Goal: Transaction & Acquisition: Purchase product/service

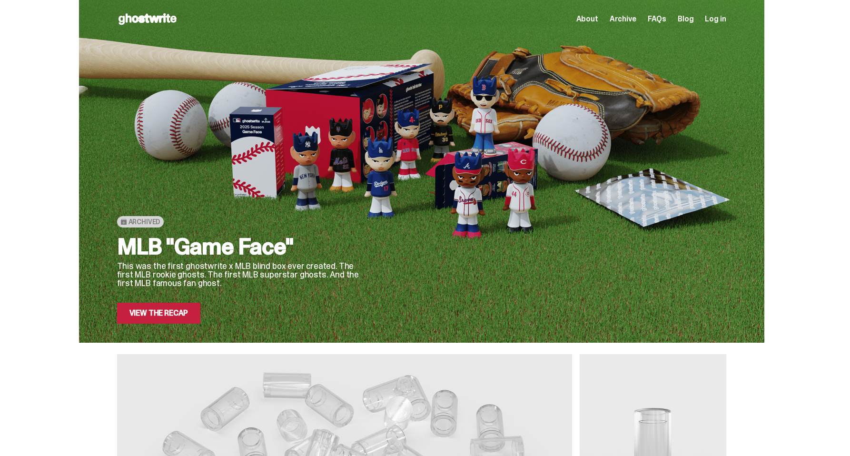
click at [161, 309] on link "View the Recap" at bounding box center [159, 313] width 84 height 21
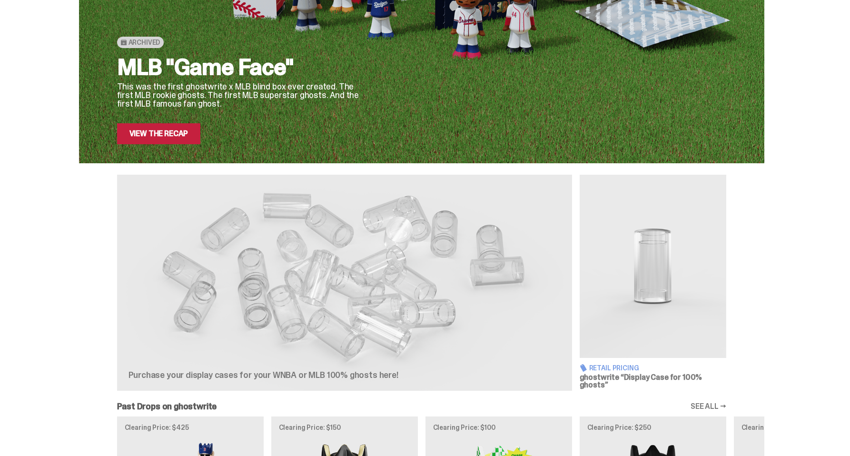
scroll to position [323, 0]
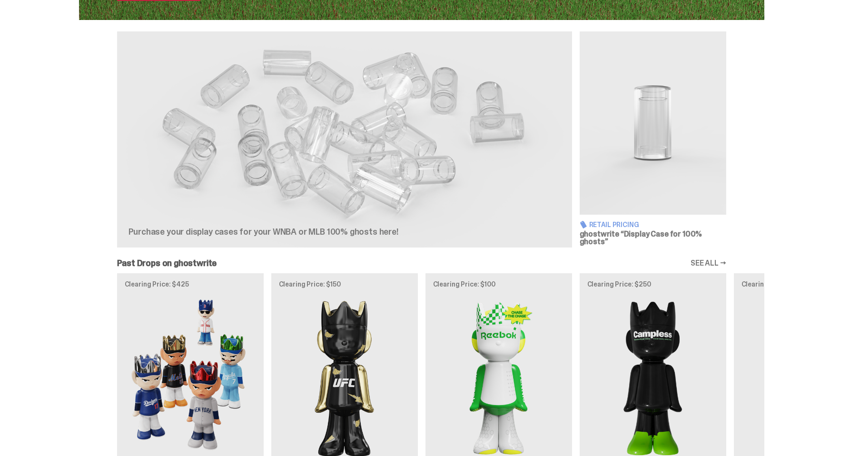
click at [624, 146] on img at bounding box center [653, 122] width 147 height 183
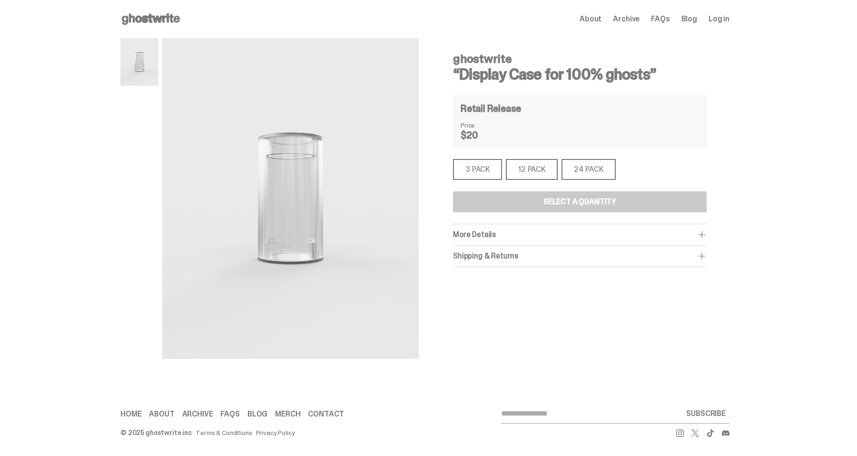
click at [479, 169] on div "3 PACK" at bounding box center [477, 169] width 49 height 21
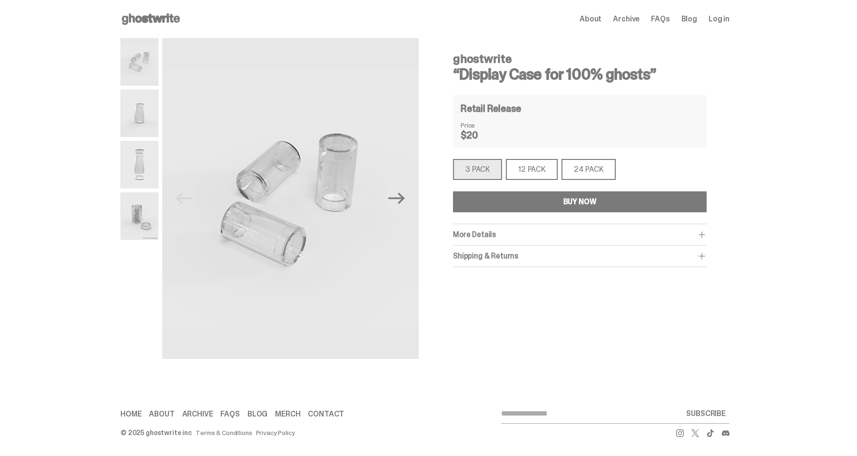
click at [146, 212] on img at bounding box center [139, 216] width 38 height 48
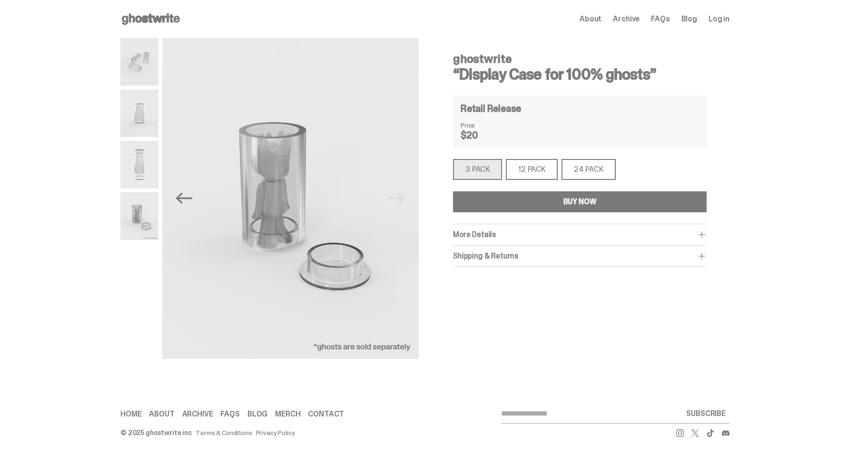
click at [541, 160] on div "12 PACK" at bounding box center [532, 169] width 52 height 21
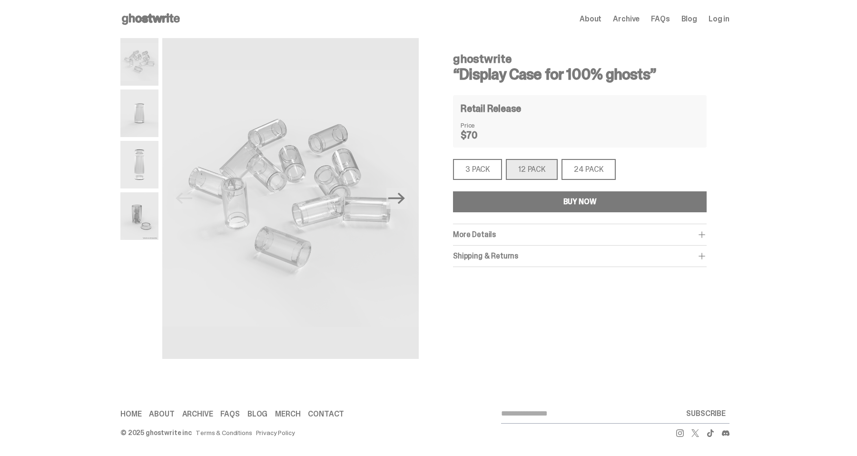
click at [591, 175] on div "24 PACK" at bounding box center [589, 169] width 54 height 21
